Goal: Task Accomplishment & Management: Manage account settings

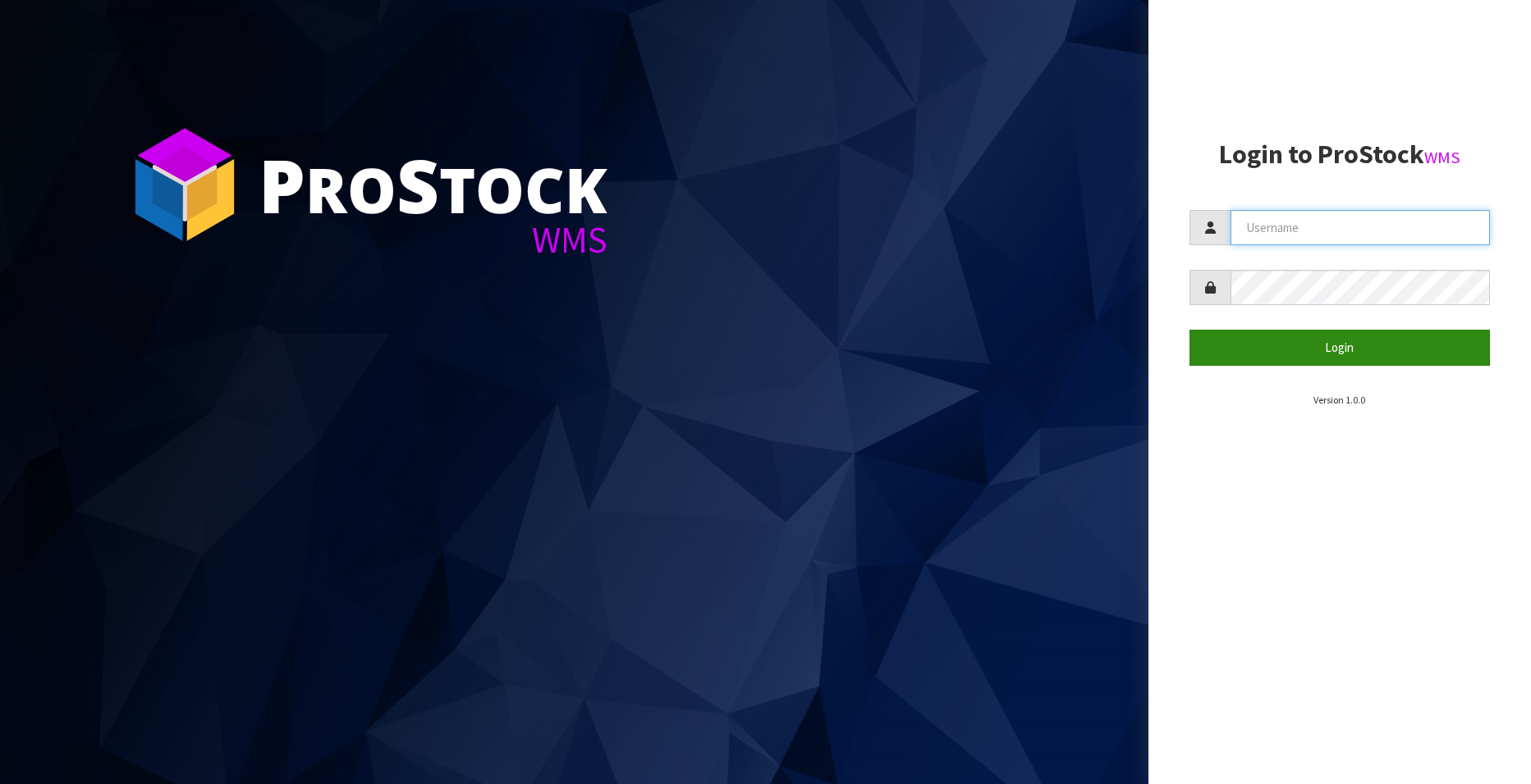
type input "[EMAIL_ADDRESS][DOMAIN_NAME]"
click at [1338, 354] on button "Login" at bounding box center [1339, 347] width 300 height 35
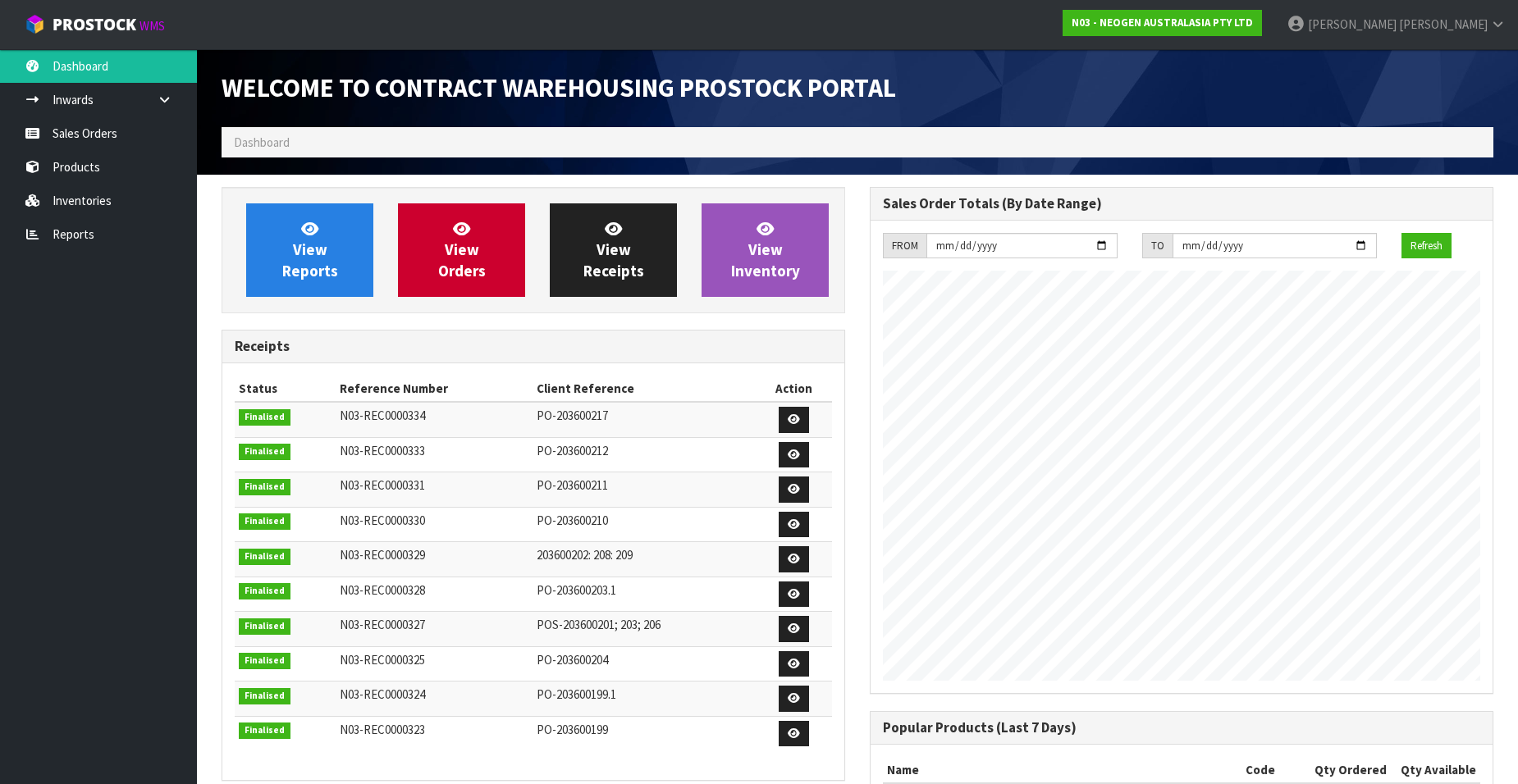
scroll to position [909, 648]
click at [88, 140] on link "Sales Orders" at bounding box center [98, 133] width 197 height 34
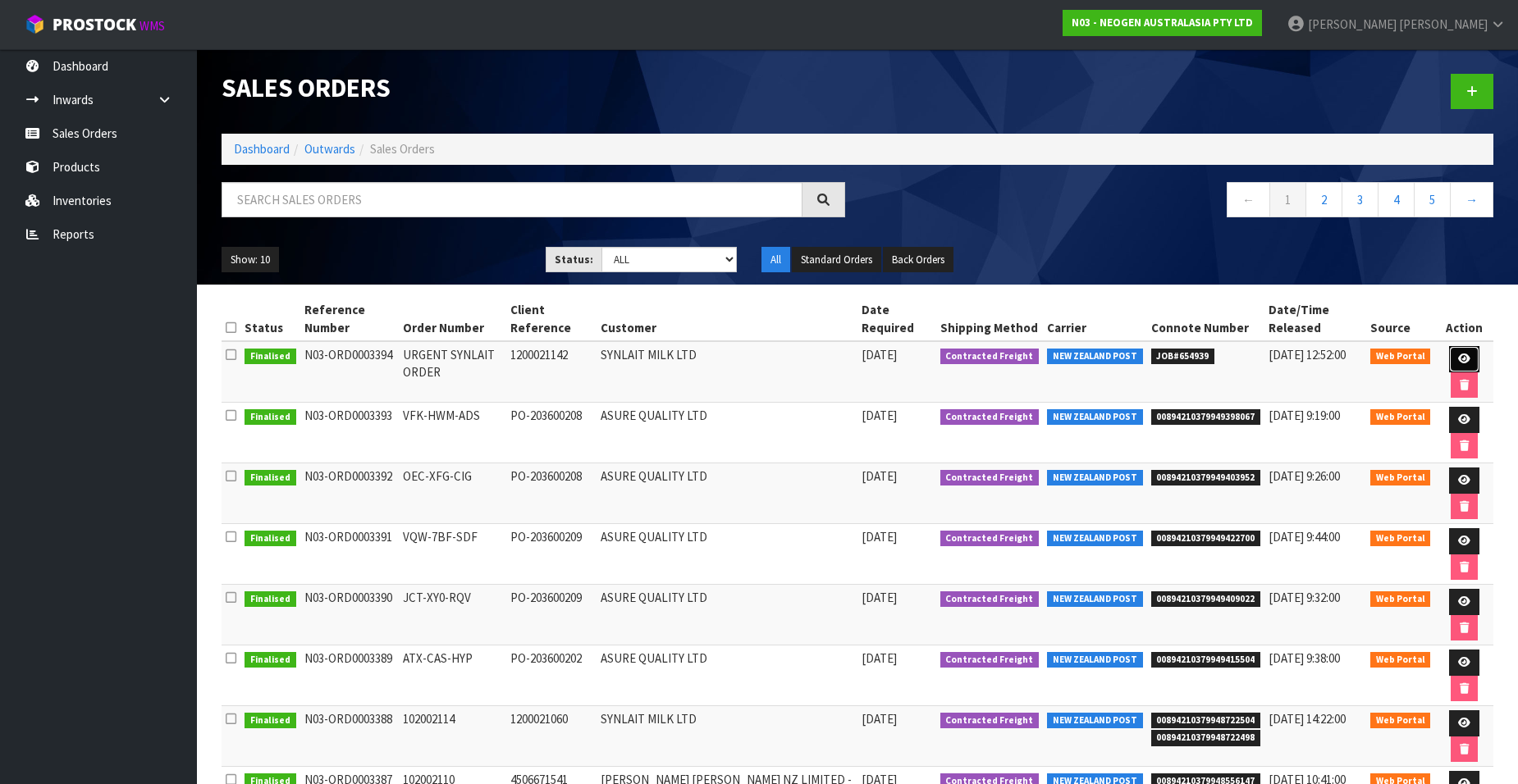
click at [1462, 353] on icon at bounding box center [1464, 358] width 13 height 11
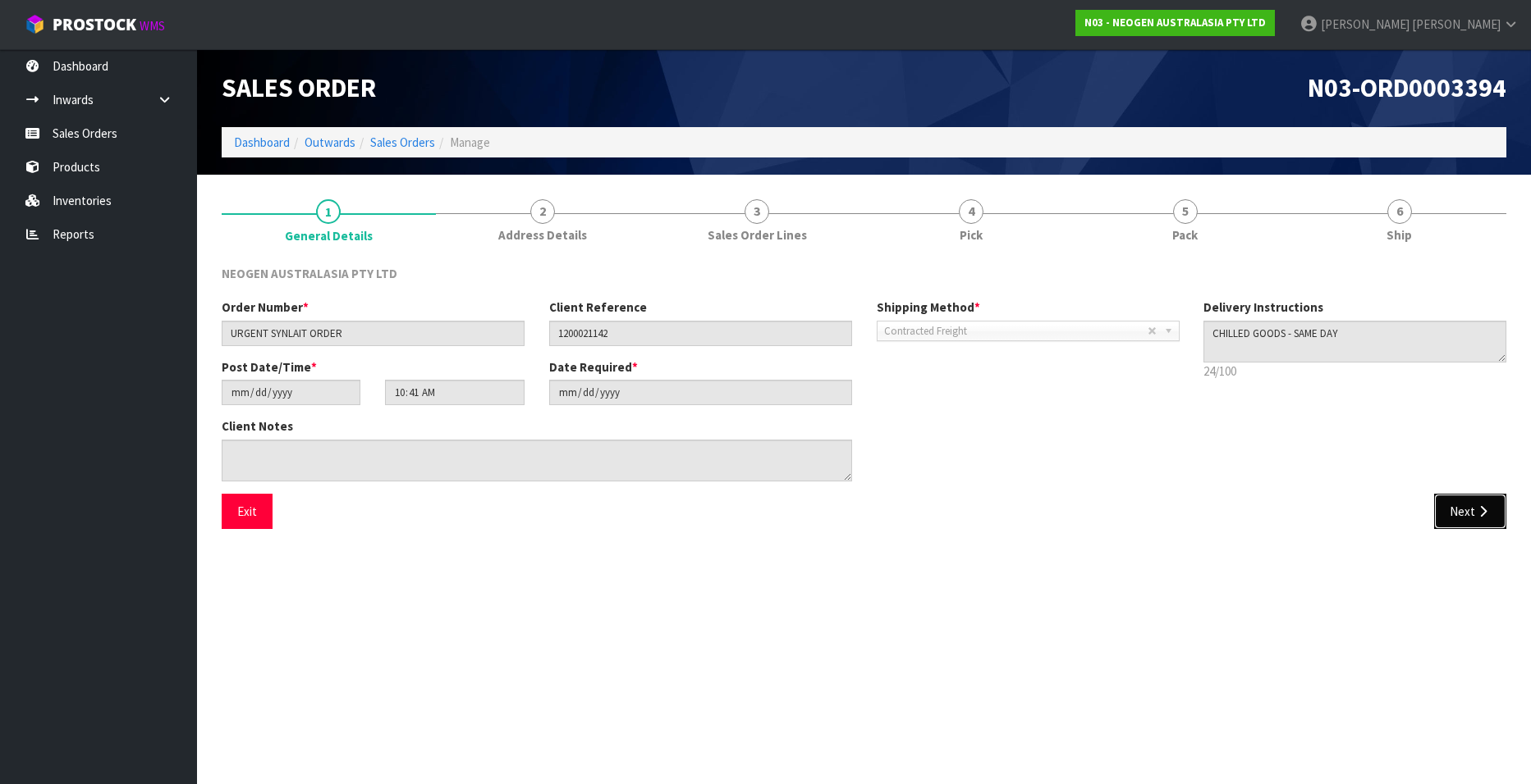
click at [1463, 515] on button "Next" at bounding box center [1470, 511] width 72 height 35
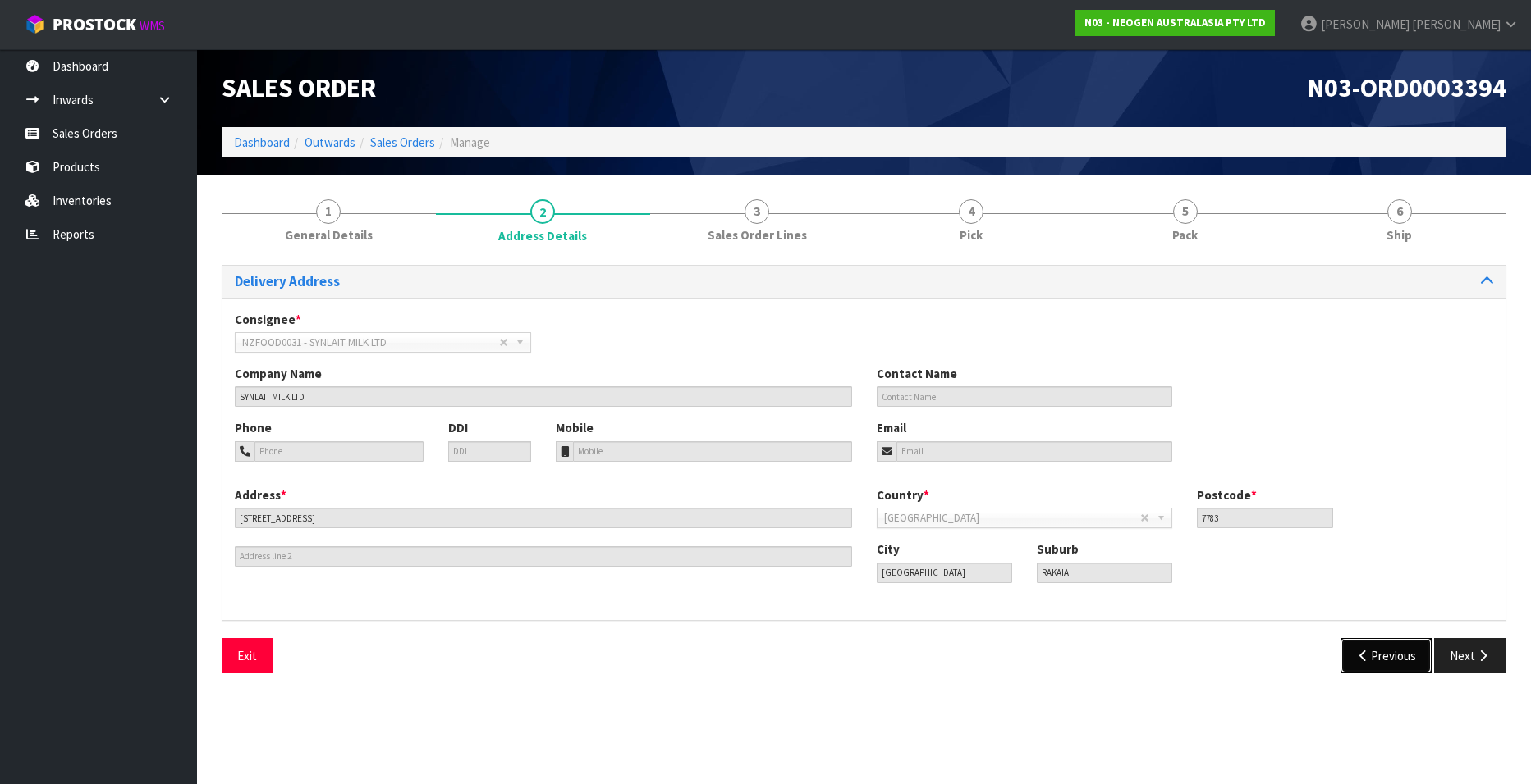
click at [1365, 656] on icon "button" at bounding box center [1364, 655] width 16 height 13
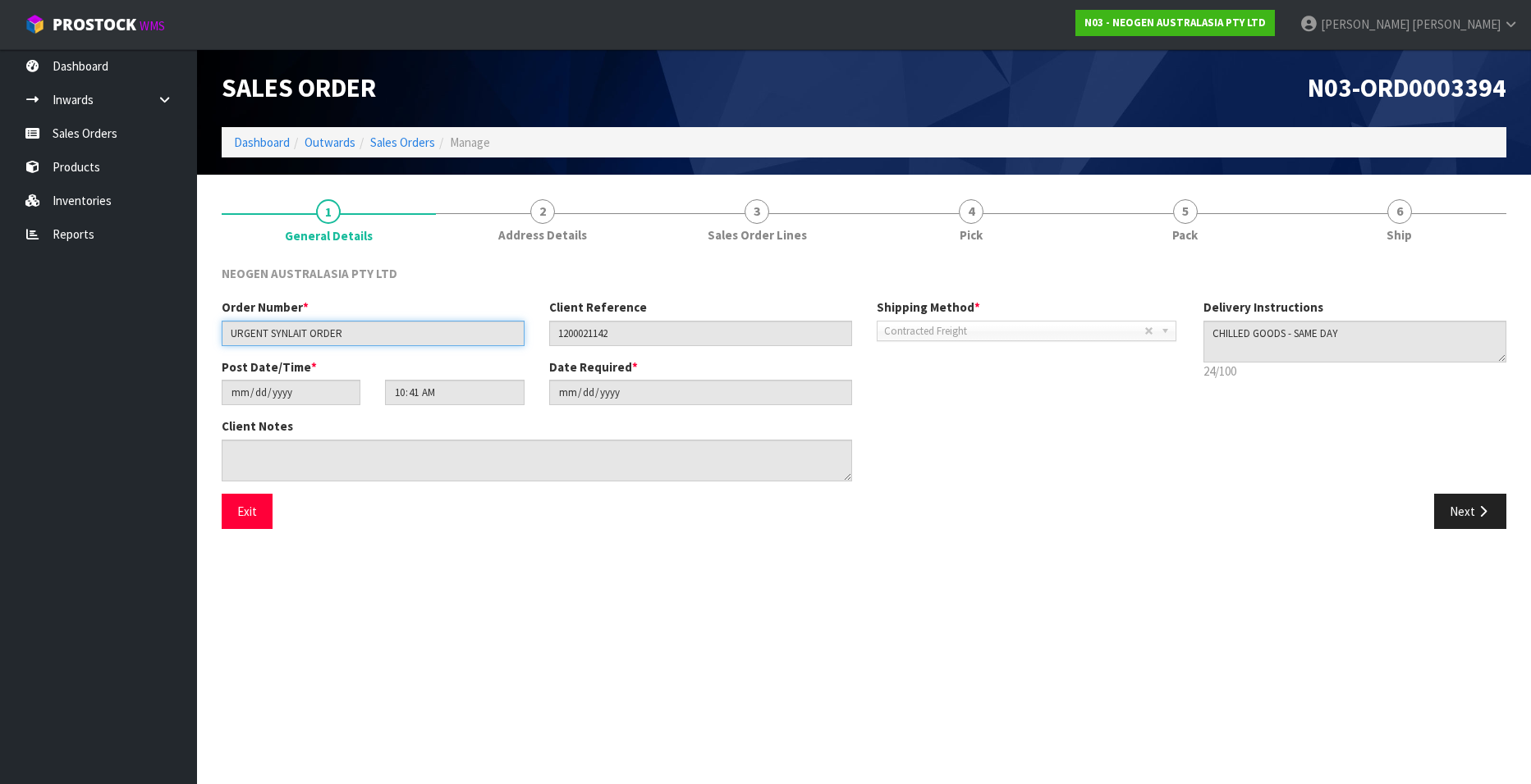
click at [377, 336] on input "URGENT SYNLAIT ORDER" at bounding box center [373, 333] width 303 height 25
click at [376, 331] on input "URGENT SYNLAIT ORDER" at bounding box center [373, 333] width 303 height 25
click at [379, 327] on input "URGENT SYNLAIT ORDER" at bounding box center [373, 333] width 303 height 25
click at [74, 133] on link "Sales Orders" at bounding box center [98, 133] width 197 height 34
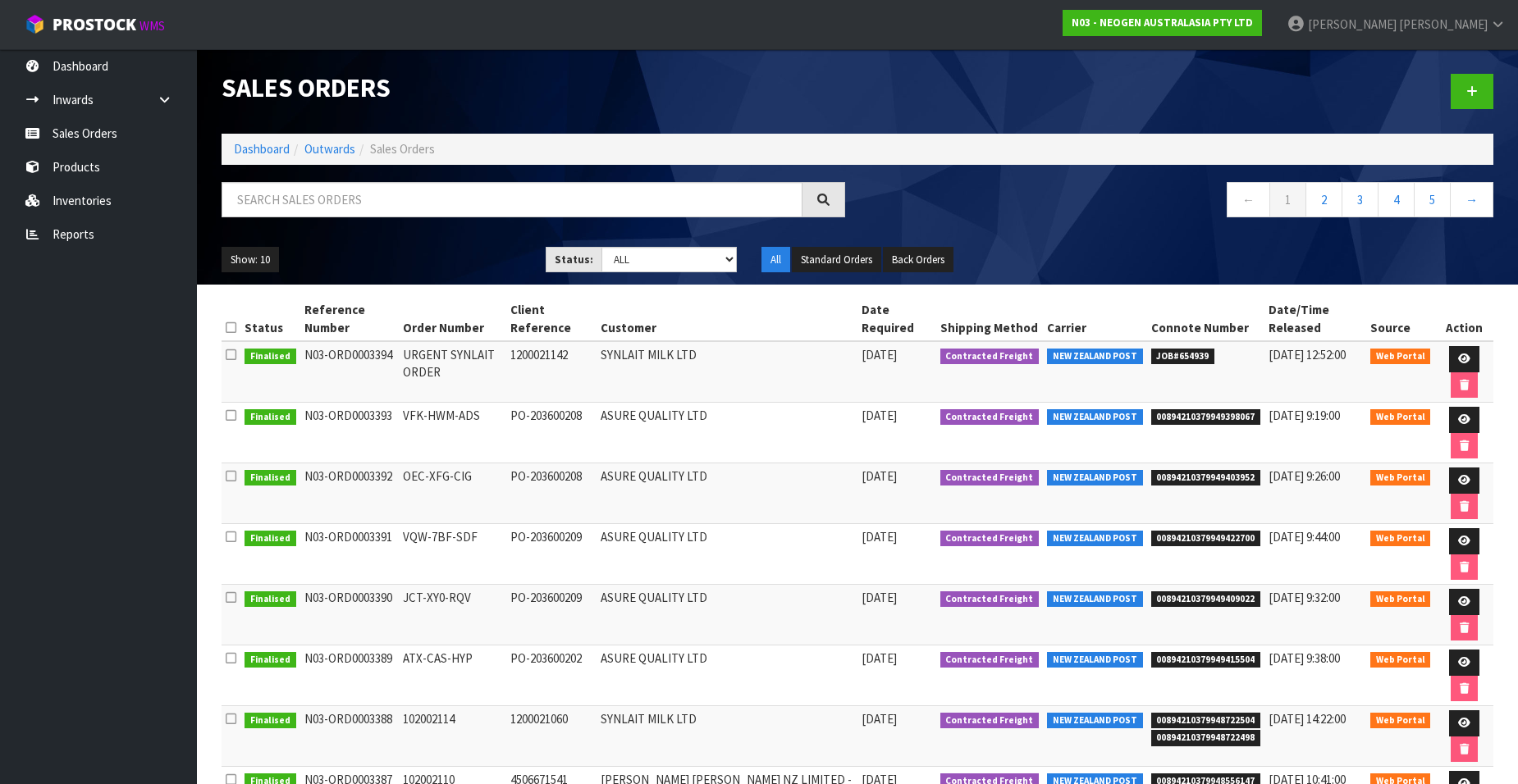
drag, startPoint x: 390, startPoint y: 358, endPoint x: 300, endPoint y: 363, distance: 90.1
click at [300, 363] on td "N03-ORD0003394" at bounding box center [349, 372] width 98 height 61
copy td "N03-ORD0003394"
